Goal: Find specific page/section: Find specific page/section

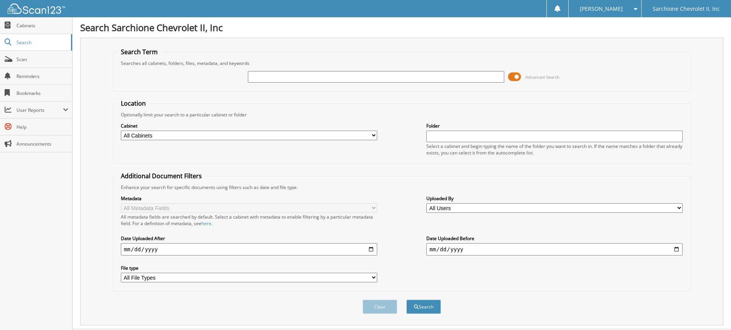
click at [278, 74] on input "text" at bounding box center [376, 77] width 256 height 12
type input "94294"
click at [406, 299] on button "Search" at bounding box center [423, 306] width 35 height 14
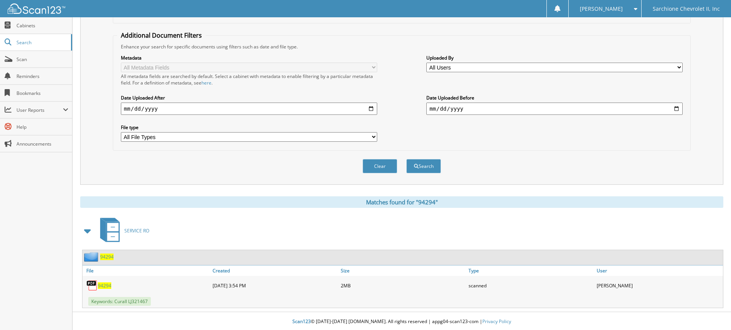
scroll to position [142, 0]
click at [100, 282] on span "94294" at bounding box center [104, 284] width 13 height 7
